Goal: Information Seeking & Learning: Check status

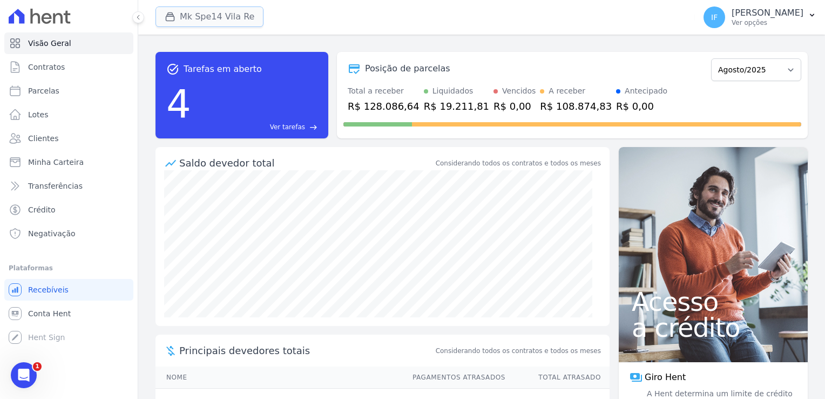
click at [240, 17] on button "Mk Spe14 Vila Re" at bounding box center [210, 16] width 108 height 21
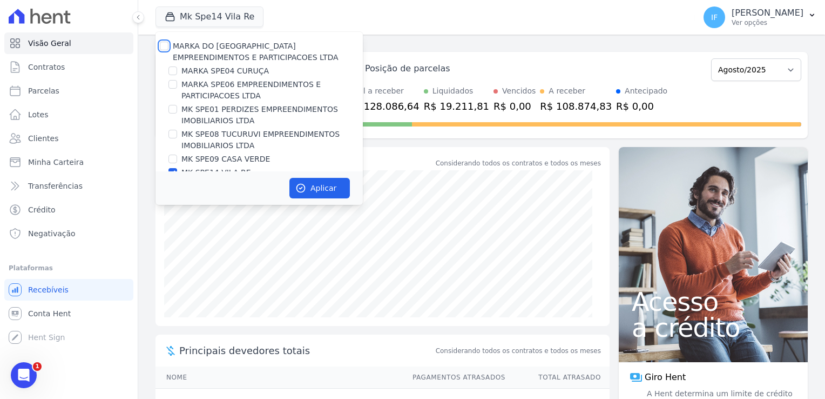
click at [166, 49] on input "MARKA DO [GEOGRAPHIC_DATA] EMPREENDIMENTOS E PARTICIPACOES LTDA" at bounding box center [164, 46] width 9 height 9
checkbox input "true"
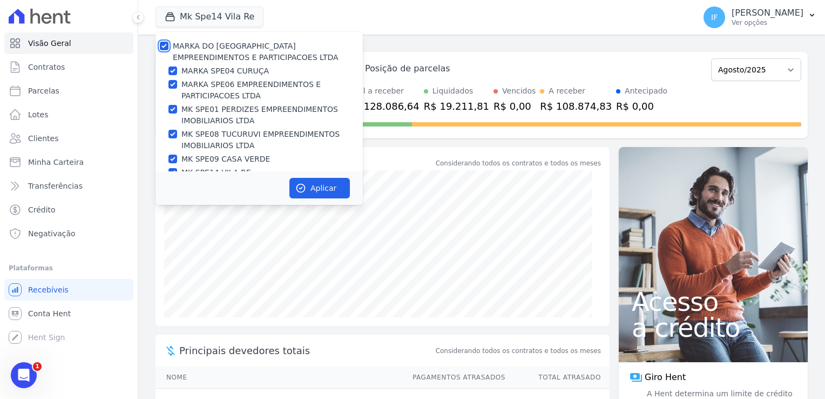
checkbox input "true"
click at [168, 45] on div "MARKA DO [GEOGRAPHIC_DATA] EMPREENDIMENTOS E PARTICIPACOES LTDA" at bounding box center [259, 52] width 207 height 23
click at [163, 44] on input "MARKA DO [GEOGRAPHIC_DATA] EMPREENDIMENTOS E PARTICIPACOES LTDA" at bounding box center [164, 46] width 9 height 9
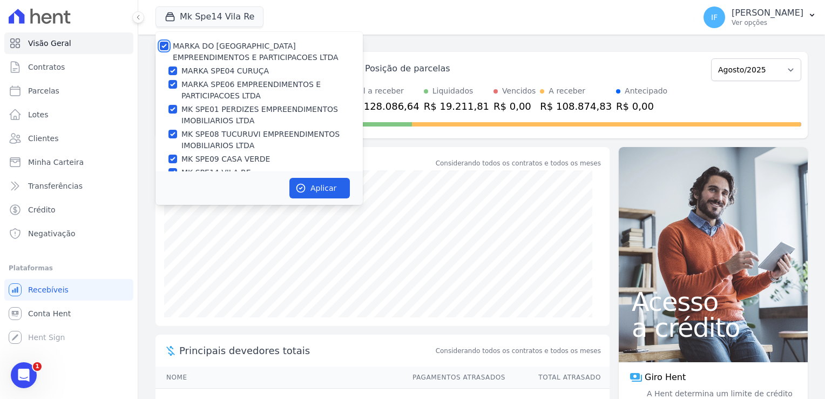
checkbox input "false"
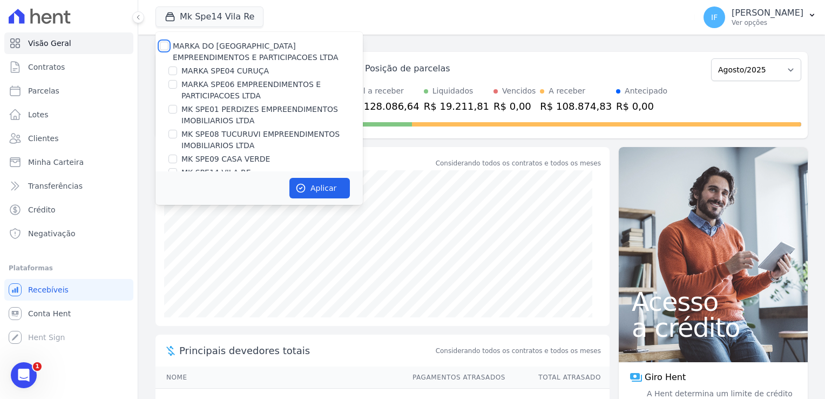
checkbox input "false"
click at [176, 133] on input "MK SPE08 TUCURUVI EMPREENDIMENTOS IMOBILIARIOS LTDA" at bounding box center [172, 134] width 9 height 9
checkbox input "true"
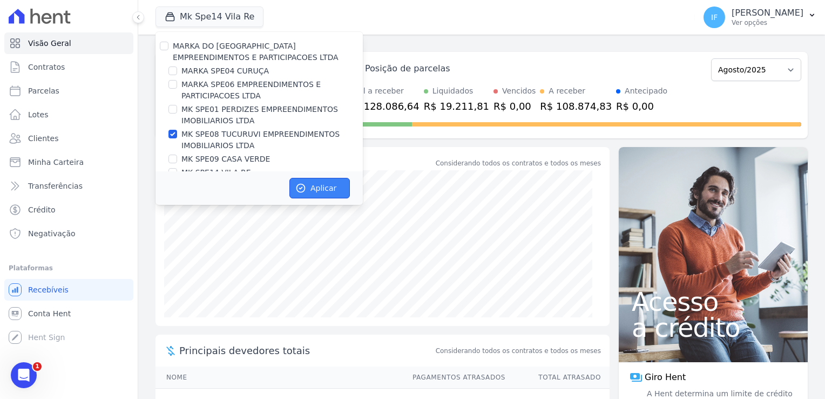
click at [324, 185] on button "Aplicar" at bounding box center [319, 188] width 60 height 21
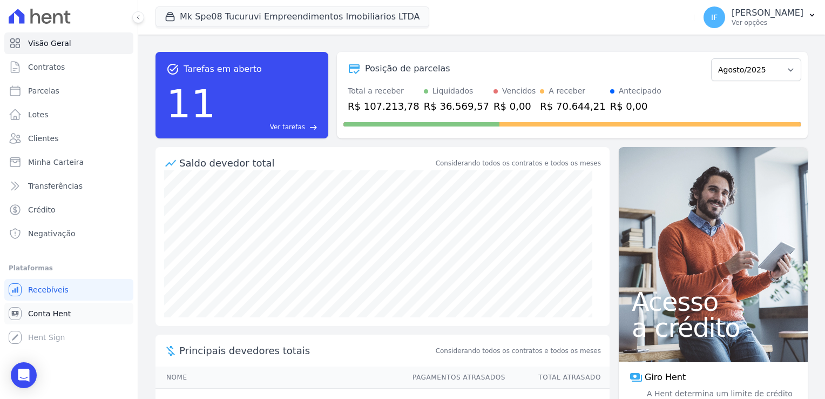
click at [72, 315] on link "Conta Hent" at bounding box center [68, 313] width 129 height 22
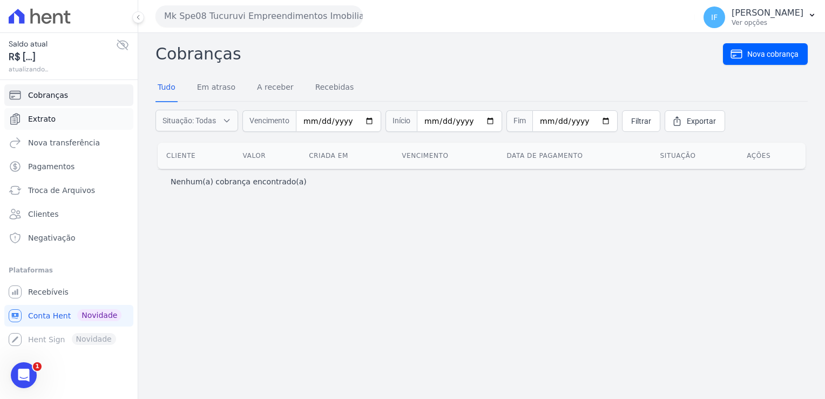
click at [59, 118] on link "Extrato" at bounding box center [68, 119] width 129 height 22
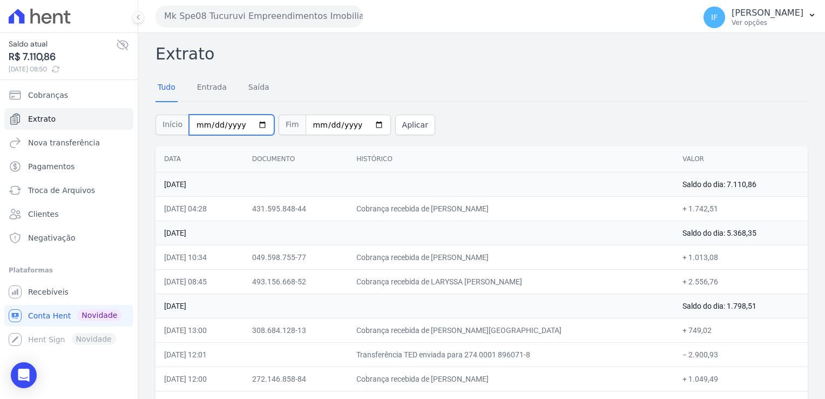
click at [254, 122] on input "[DATE]" at bounding box center [231, 124] width 85 height 21
type input "[DATE]"
click at [363, 121] on input "[DATE]" at bounding box center [348, 124] width 85 height 21
type input "[DATE]"
click at [402, 122] on button "Aplicar" at bounding box center [415, 124] width 40 height 21
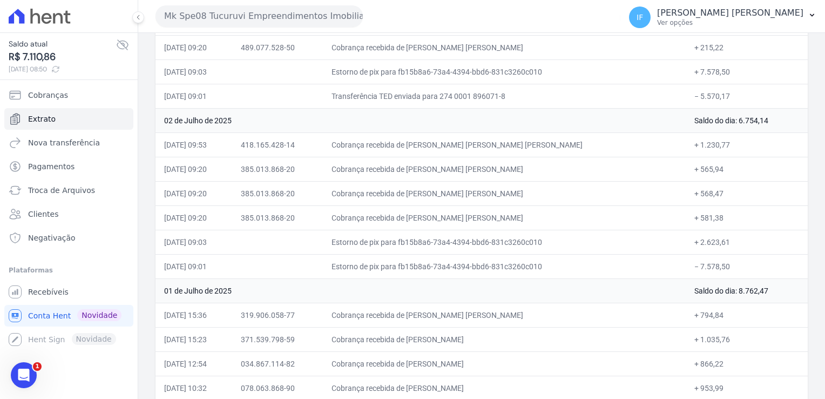
scroll to position [3313, 0]
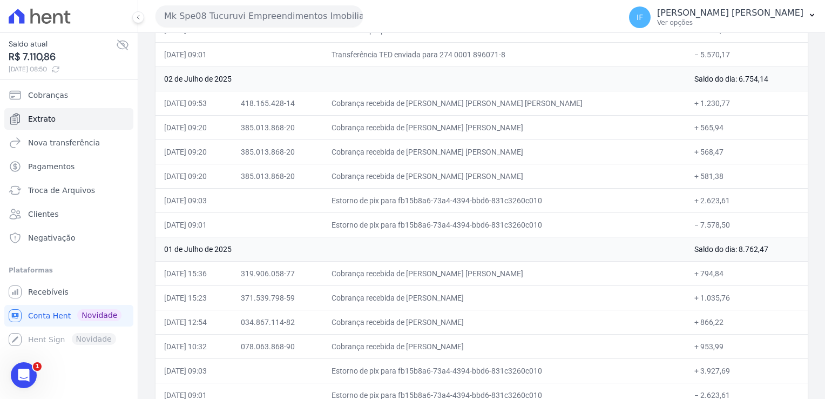
drag, startPoint x: 153, startPoint y: 46, endPoint x: 724, endPoint y: 379, distance: 660.5
drag, startPoint x: 724, startPoint y: 379, endPoint x: 687, endPoint y: 374, distance: 36.5
copy div "Extrato Tudo Entrada Saída Início Fim Aplicar Data Documento Histórico Valor 31…"
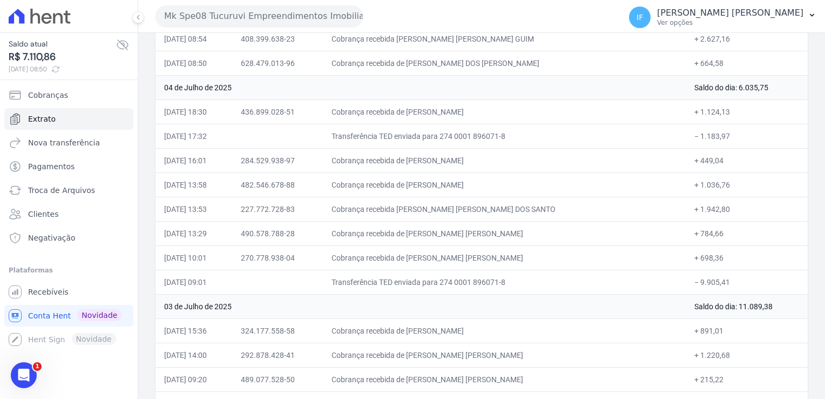
scroll to position [2935, 0]
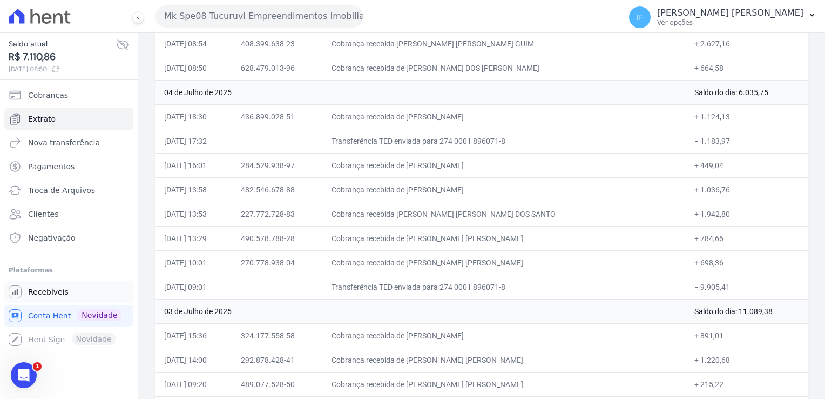
click at [57, 290] on span "Recebíveis" at bounding box center [48, 291] width 41 height 11
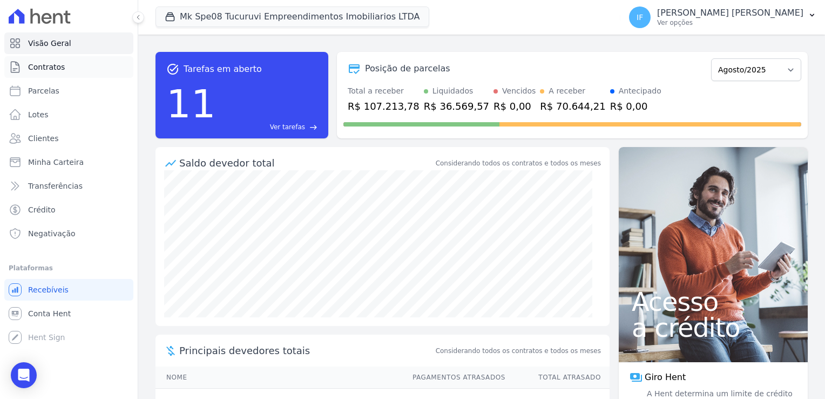
click at [53, 68] on span "Contratos" at bounding box center [46, 67] width 37 height 11
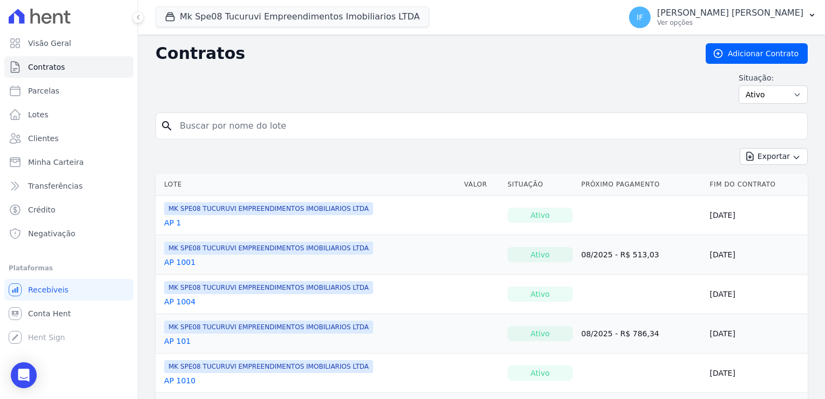
click at [214, 120] on input "search" at bounding box center [488, 126] width 630 height 22
type input "206"
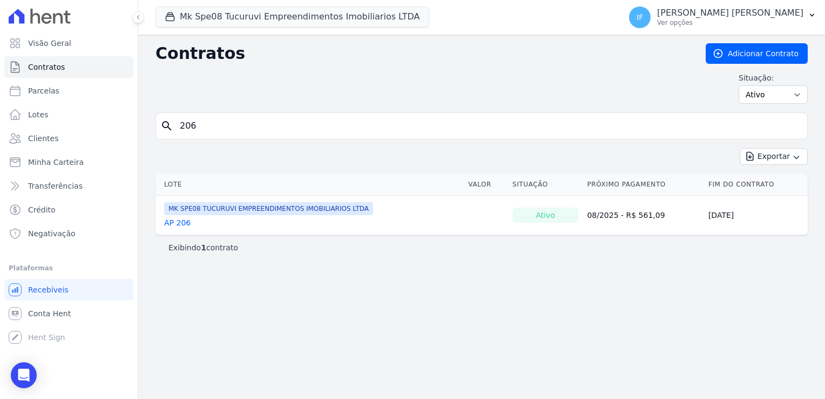
click at [178, 221] on link "AP 206" at bounding box center [177, 222] width 26 height 11
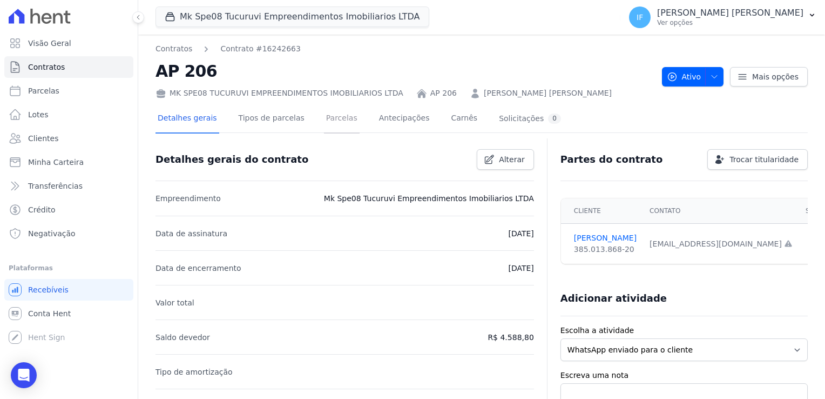
click at [331, 120] on link "Parcelas" at bounding box center [342, 119] width 36 height 29
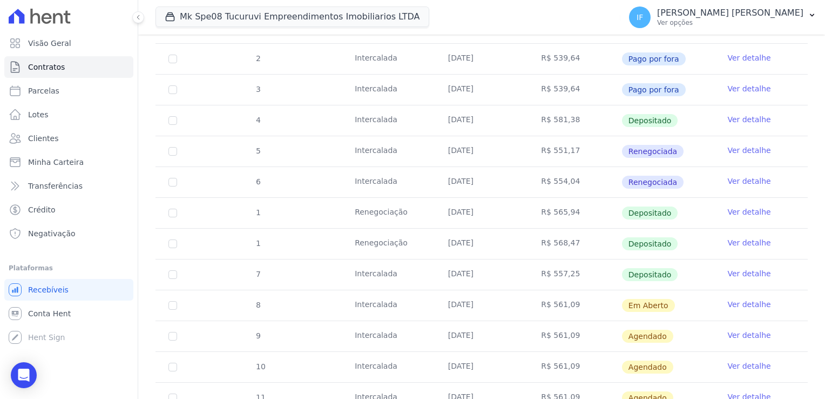
scroll to position [216, 0]
drag, startPoint x: 445, startPoint y: 207, endPoint x: 510, endPoint y: 215, distance: 65.2
click at [510, 215] on td "04/07/2025" at bounding box center [481, 212] width 93 height 30
drag, startPoint x: 510, startPoint y: 215, endPoint x: 483, endPoint y: 250, distance: 44.0
click at [483, 250] on td "04/07/2025" at bounding box center [481, 242] width 93 height 30
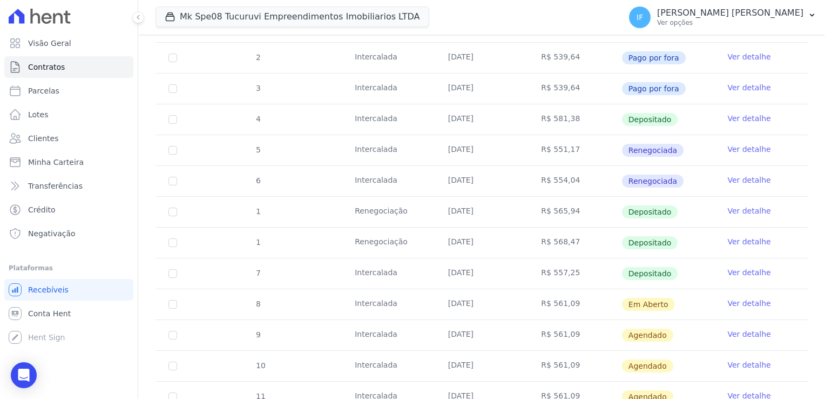
drag, startPoint x: 483, startPoint y: 250, endPoint x: 488, endPoint y: 278, distance: 28.0
click at [488, 278] on td "25/07/2025" at bounding box center [481, 273] width 93 height 30
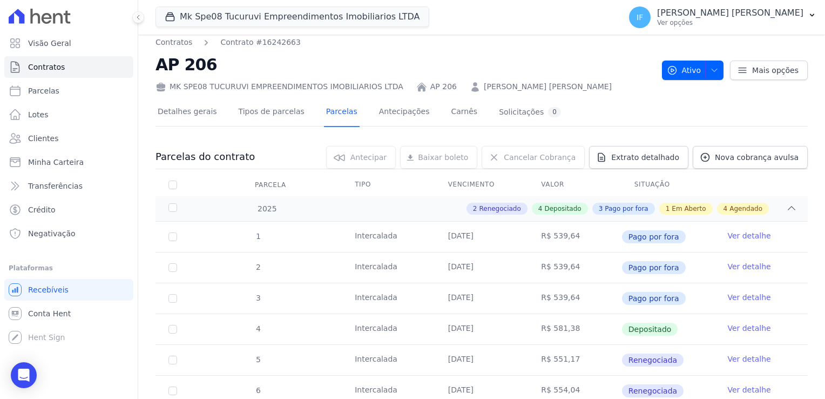
scroll to position [0, 0]
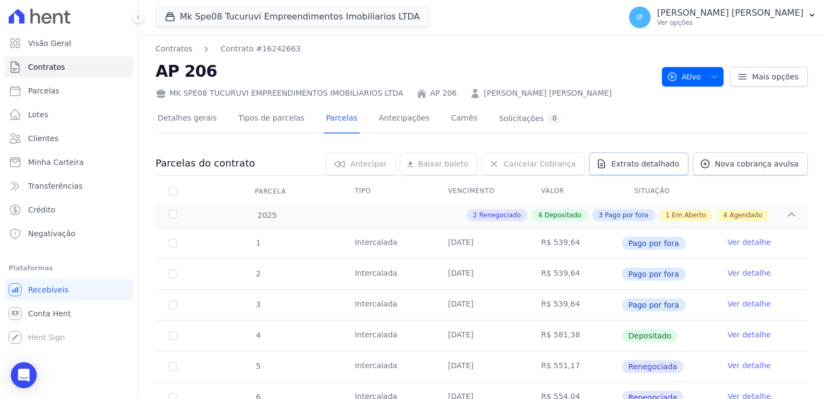
click at [651, 165] on span "Extrato detalhado" at bounding box center [645, 163] width 68 height 11
click at [770, 180] on span "Exportar XLSX" at bounding box center [788, 181] width 62 height 11
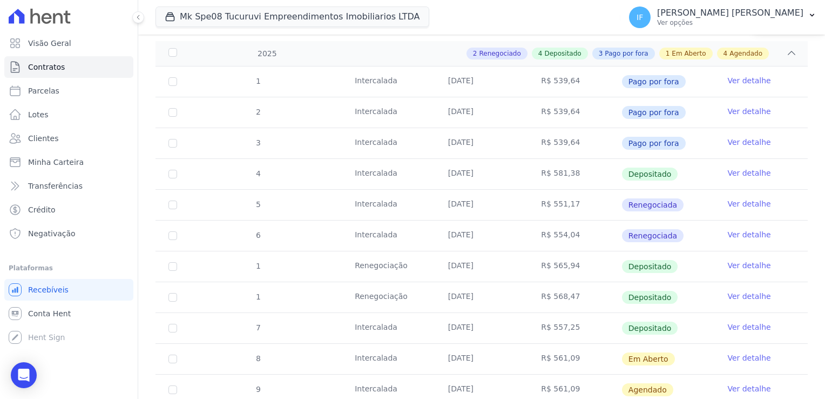
scroll to position [162, 0]
click at [446, 260] on td "04/07/2025" at bounding box center [481, 266] width 93 height 30
drag, startPoint x: 446, startPoint y: 260, endPoint x: 490, endPoint y: 266, distance: 44.1
click at [490, 266] on td "04/07/2025" at bounding box center [481, 266] width 93 height 30
click at [745, 264] on link "Ver detalhe" at bounding box center [748, 264] width 43 height 11
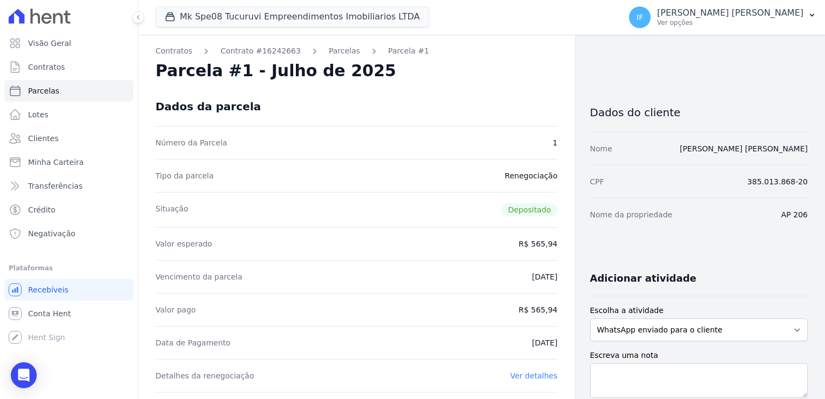
scroll to position [54, 0]
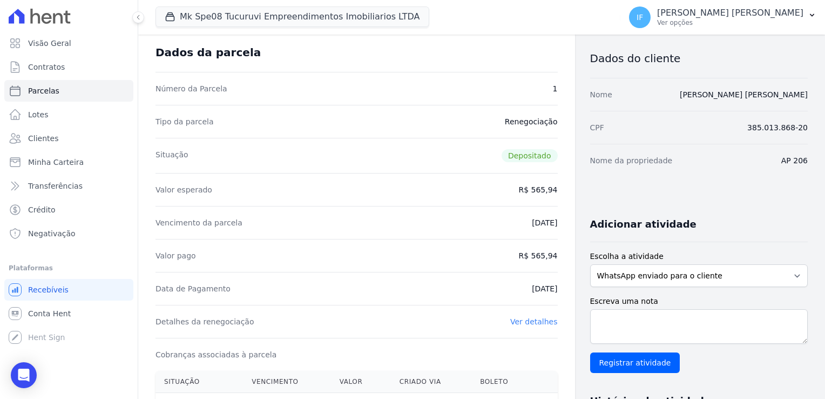
drag, startPoint x: 516, startPoint y: 221, endPoint x: 565, endPoint y: 225, distance: 49.3
click at [565, 225] on div "Contratos Contrato #16242663 Parcelas Parcela #1 Parcela #1 - Julho de 2025 Dad…" at bounding box center [356, 393] width 437 height 824
drag, startPoint x: 516, startPoint y: 289, endPoint x: 557, endPoint y: 294, distance: 41.3
click at [557, 294] on div "Contratos Contrato #16242663 Parcelas Parcela #1 Parcela #1 - Julho de 2025 Dad…" at bounding box center [356, 393] width 437 height 824
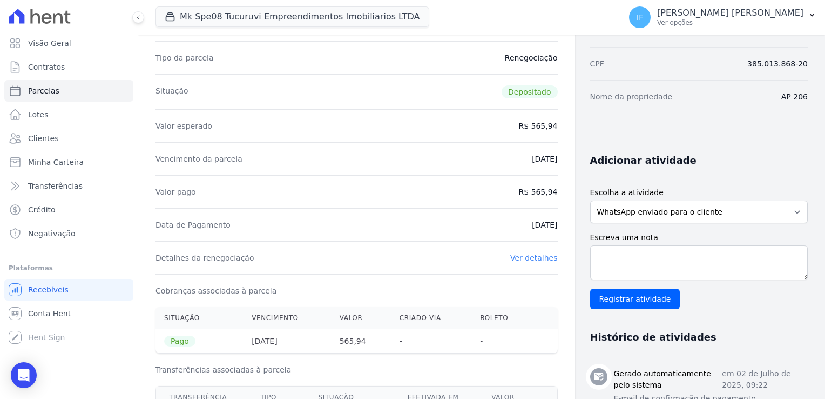
scroll to position [108, 0]
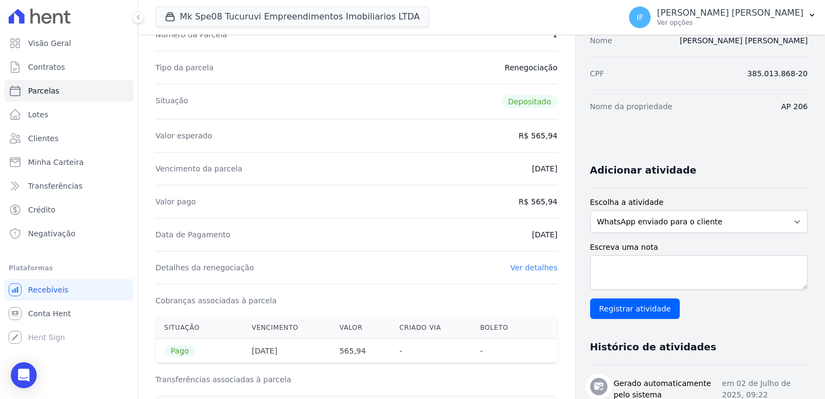
click at [508, 232] on div "Data de Pagamento 02/07/2025" at bounding box center [357, 234] width 402 height 33
drag, startPoint x: 512, startPoint y: 230, endPoint x: 557, endPoint y: 234, distance: 45.0
click at [557, 234] on div "Contratos Contrato #16242663 Parcelas Parcela #1 Parcela #1 - Julho de 2025 Dad…" at bounding box center [356, 339] width 437 height 824
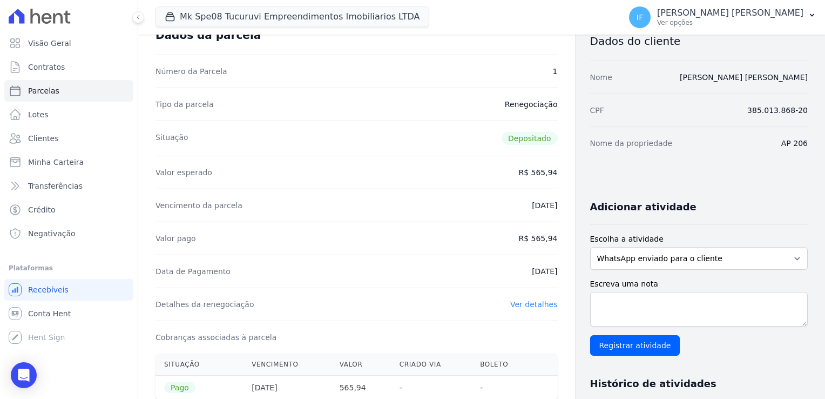
scroll to position [0, 0]
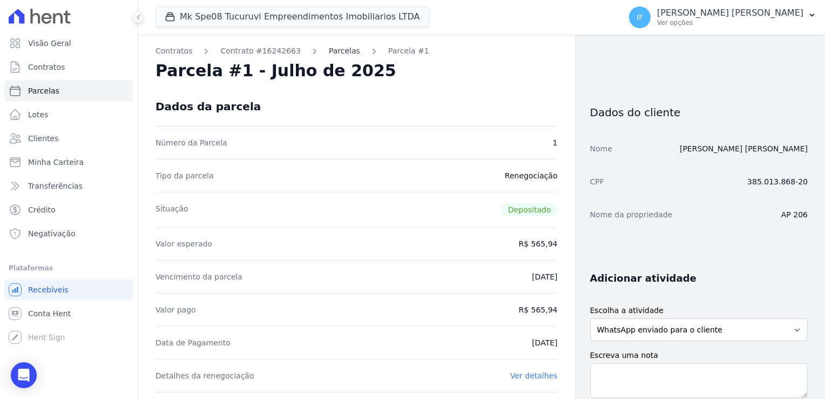
click at [330, 48] on link "Parcelas" at bounding box center [344, 50] width 31 height 11
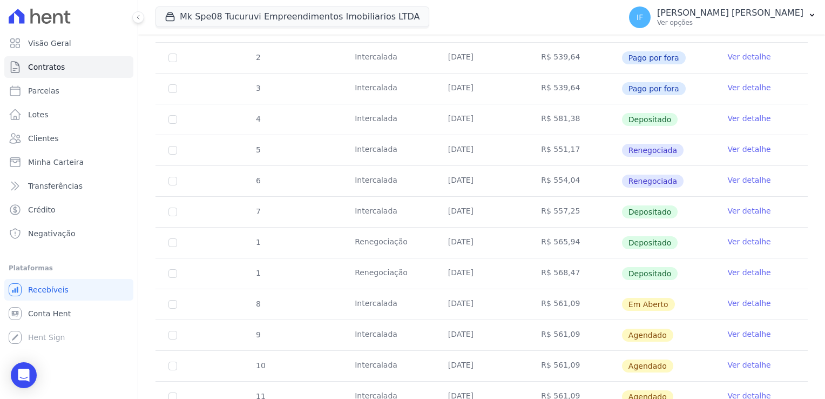
scroll to position [216, 0]
click at [746, 209] on link "Ver detalhe" at bounding box center [748, 210] width 43 height 11
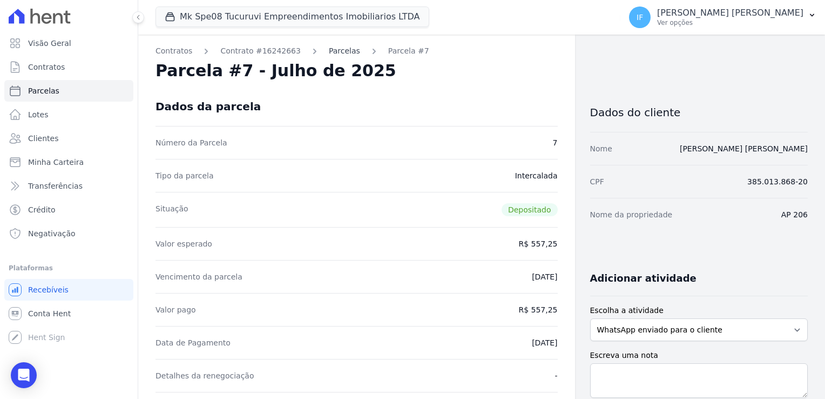
click at [329, 50] on link "Parcelas" at bounding box center [344, 50] width 31 height 11
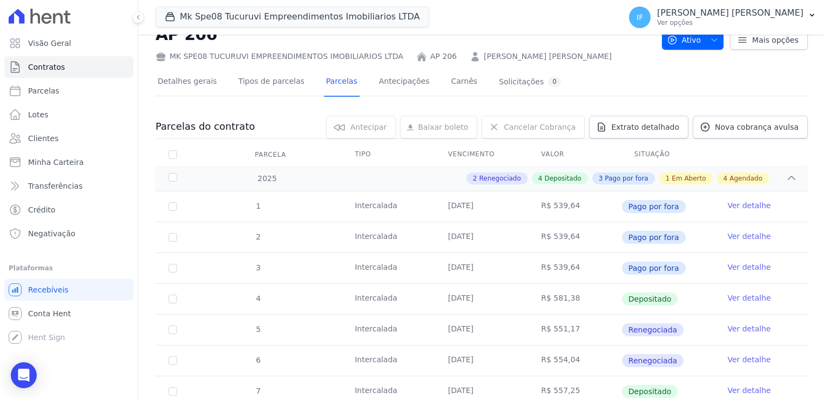
scroll to position [216, 0]
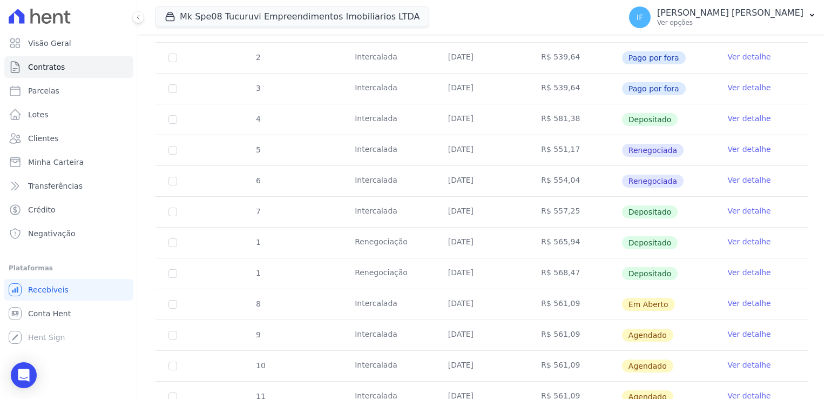
click at [734, 242] on link "Ver detalhe" at bounding box center [748, 241] width 43 height 11
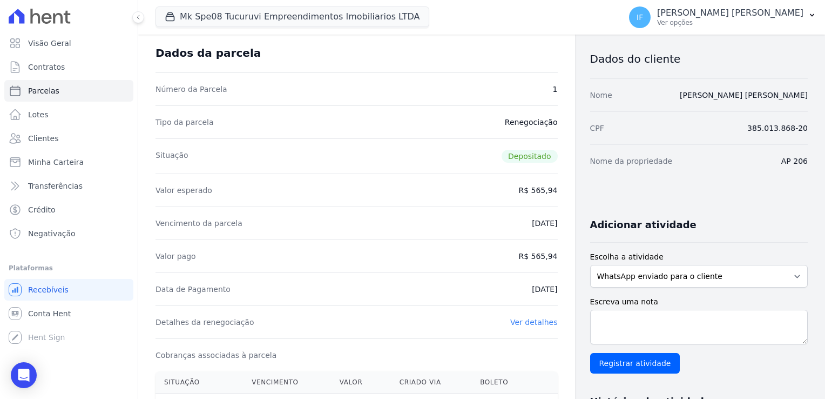
scroll to position [54, 0]
drag, startPoint x: 529, startPoint y: 256, endPoint x: 551, endPoint y: 253, distance: 22.3
click at [551, 253] on dd "R$ 565,94" at bounding box center [537, 255] width 39 height 11
drag, startPoint x: 551, startPoint y: 253, endPoint x: 543, endPoint y: 258, distance: 9.7
copy dd "565,94"
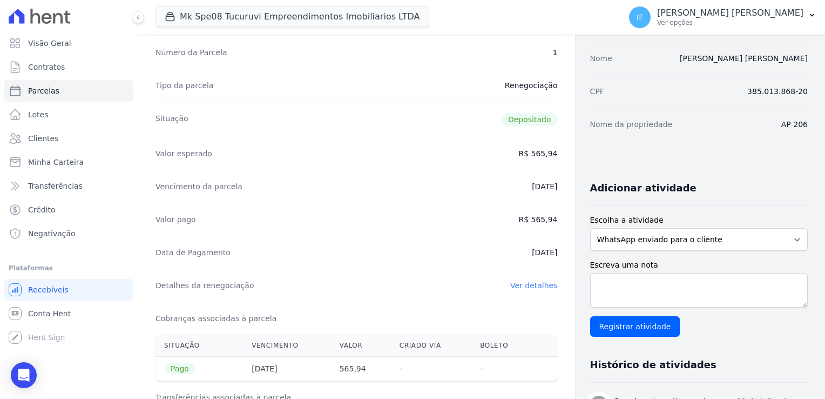
scroll to position [162, 0]
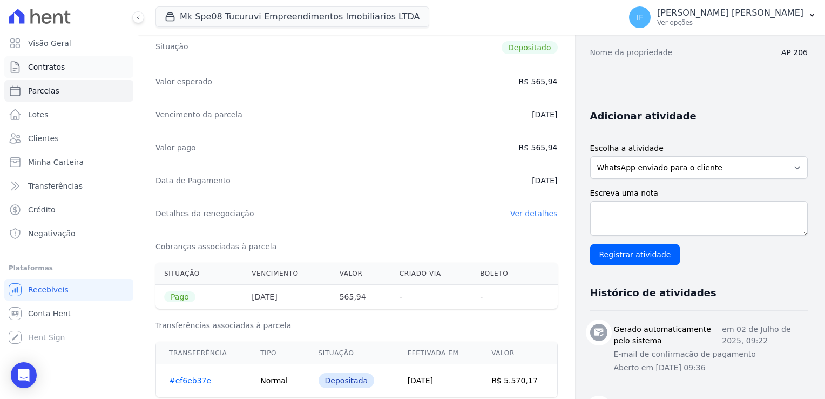
click at [99, 70] on link "Contratos" at bounding box center [68, 67] width 129 height 22
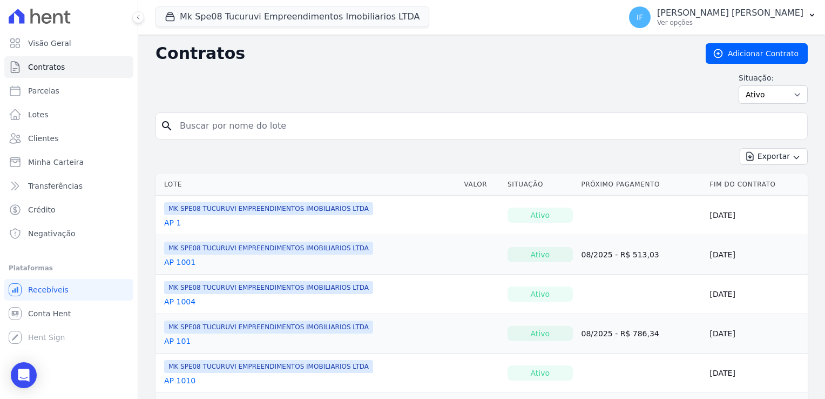
click at [239, 126] on input "search" at bounding box center [488, 126] width 630 height 22
type input "309"
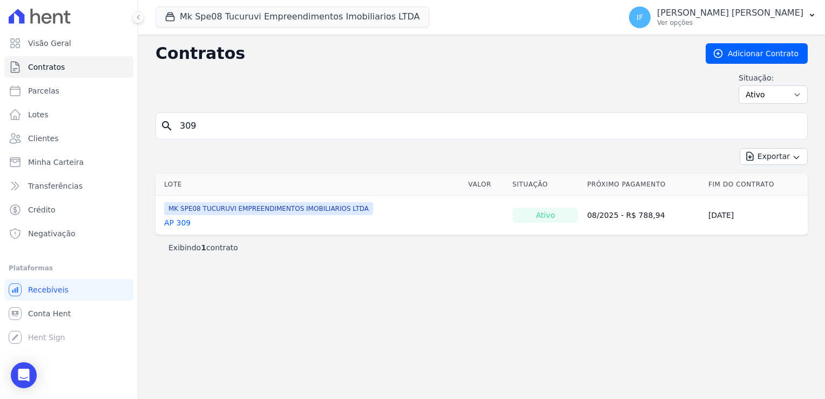
click at [177, 220] on link "AP 309" at bounding box center [177, 222] width 26 height 11
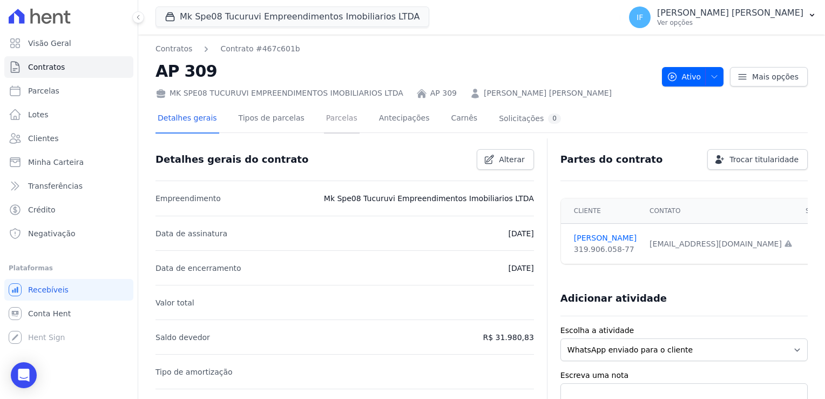
click at [324, 117] on link "Parcelas" at bounding box center [342, 119] width 36 height 29
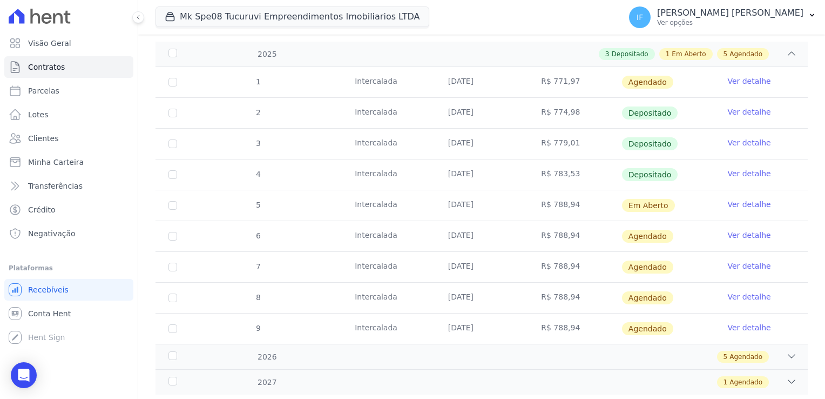
scroll to position [162, 0]
click at [743, 138] on link "Ver detalhe" at bounding box center [748, 141] width 43 height 11
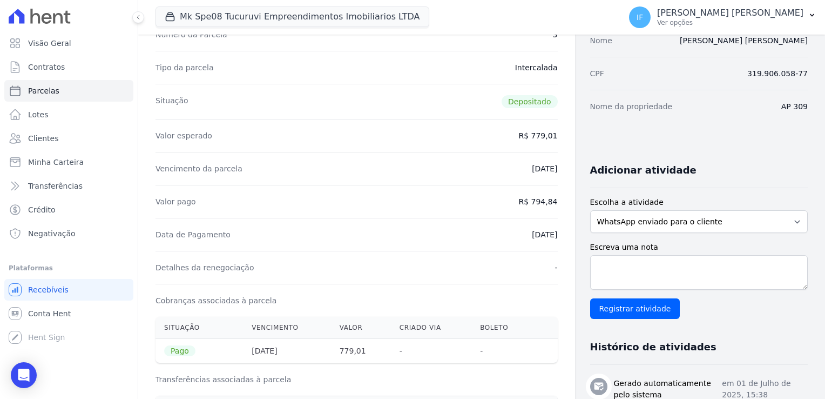
scroll to position [162, 0]
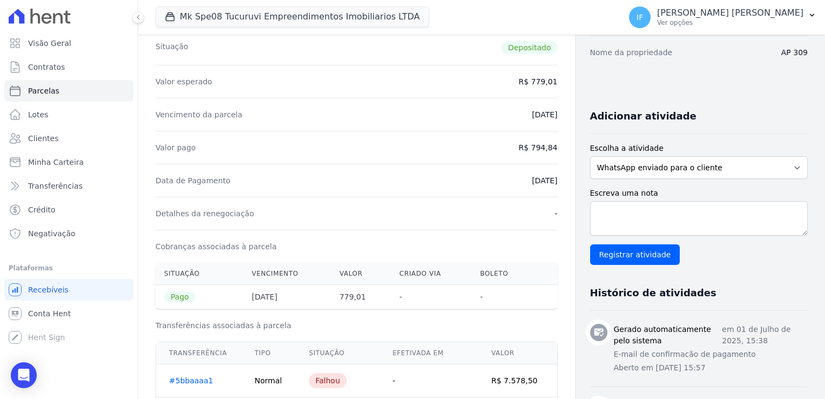
drag, startPoint x: 516, startPoint y: 180, endPoint x: 559, endPoint y: 185, distance: 43.5
click at [559, 185] on div "Contratos Contrato #467c601b Parcelas Parcela #3 Parcela #3 - Junho de 2025 Dad…" at bounding box center [356, 395] width 437 height 1044
